Goal: Submit feedback/report problem

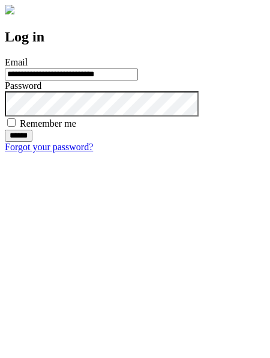
type input "**********"
click at [32, 142] on input "******" at bounding box center [19, 136] width 28 height 12
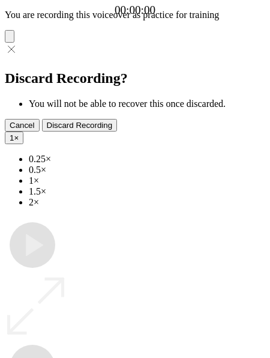
type input "**********"
